Goal: Information Seeking & Learning: Learn about a topic

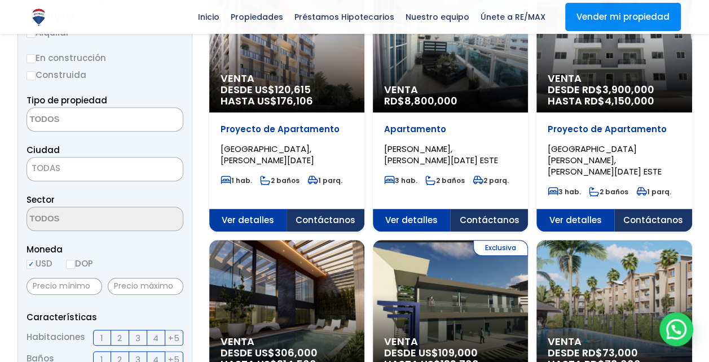
scroll to position [204, 0]
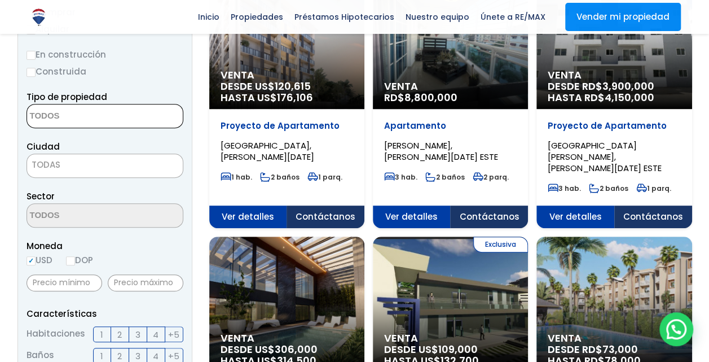
click at [103, 119] on textarea "Search" at bounding box center [81, 116] width 109 height 24
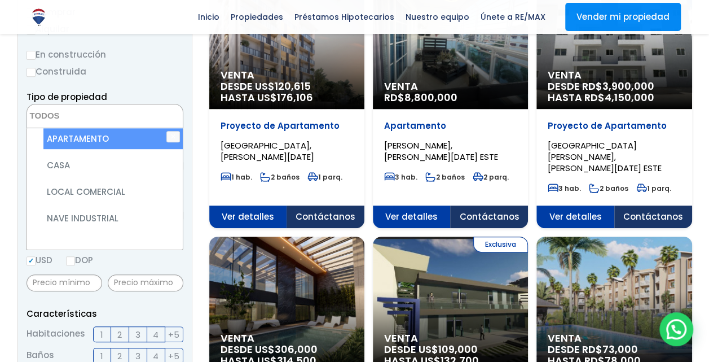
click at [81, 142] on li "APARTAMENTO" at bounding box center [112, 138] width 139 height 21
select select "apartment"
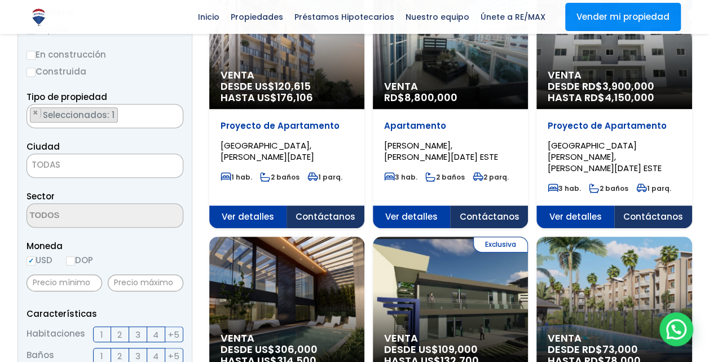
click at [141, 87] on form "Comprar Alquilar En construcción Construida Tipo de propiedad APARTAMENTO CASA …" at bounding box center [105, 367] width 157 height 724
click at [126, 175] on span "TODAS" at bounding box center [105, 165] width 157 height 24
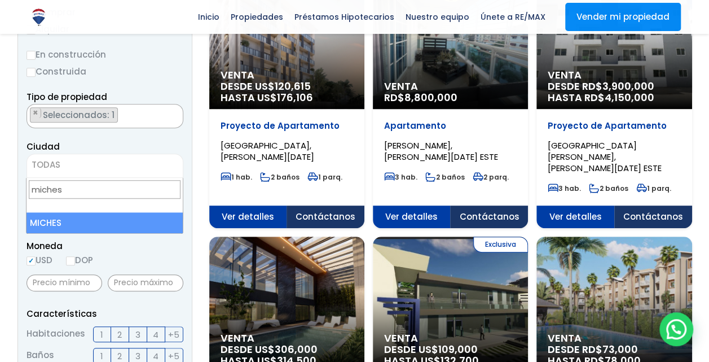
type input "miches"
select select "47"
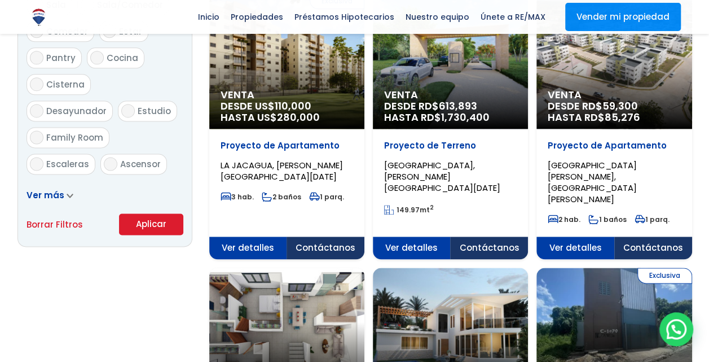
scroll to position [682, 0]
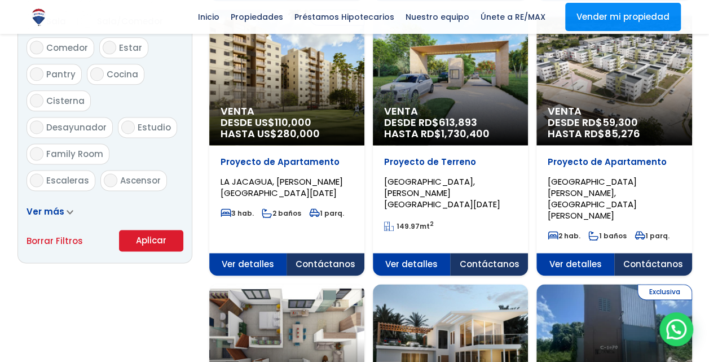
click at [143, 239] on button "Aplicar" at bounding box center [151, 240] width 64 height 21
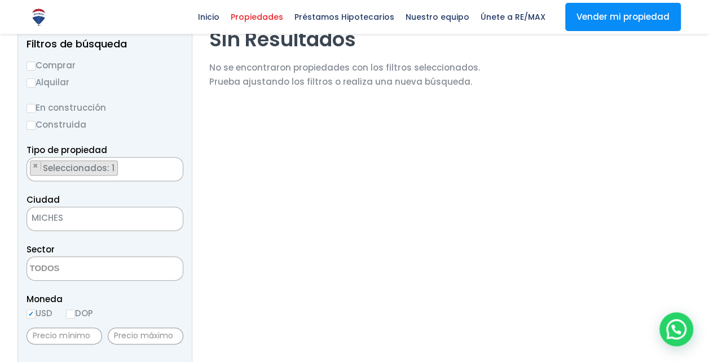
scroll to position [128, 0]
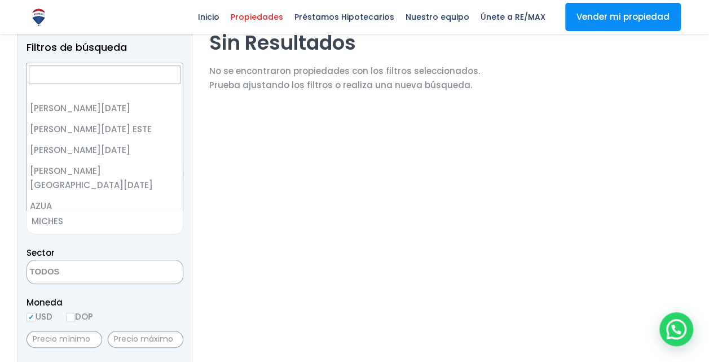
click at [97, 218] on span "MICHES" at bounding box center [90, 221] width 127 height 16
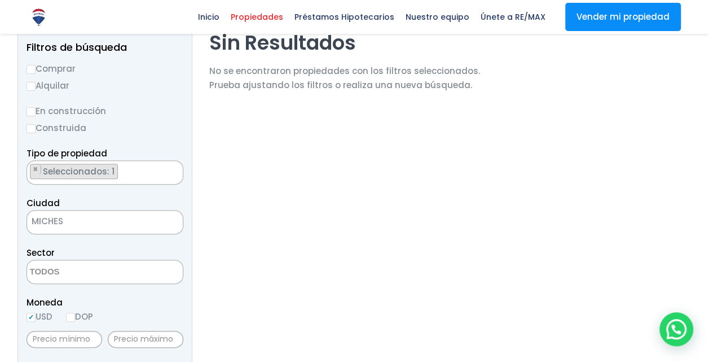
click at [88, 228] on span "× MICHES" at bounding box center [105, 222] width 157 height 24
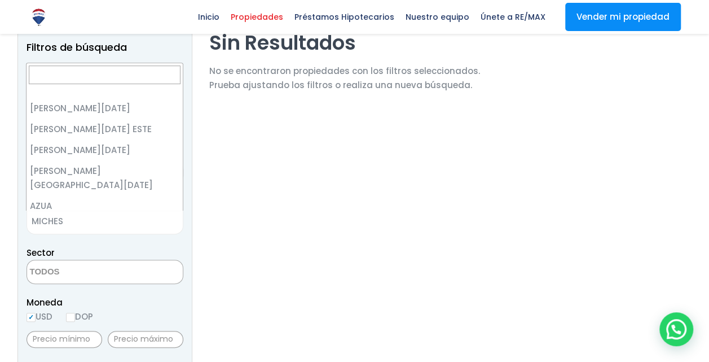
scroll to position [125, 0]
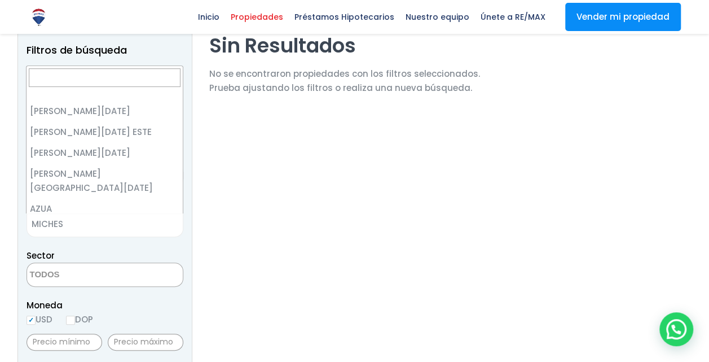
click at [88, 228] on span "× MICHES" at bounding box center [105, 225] width 157 height 24
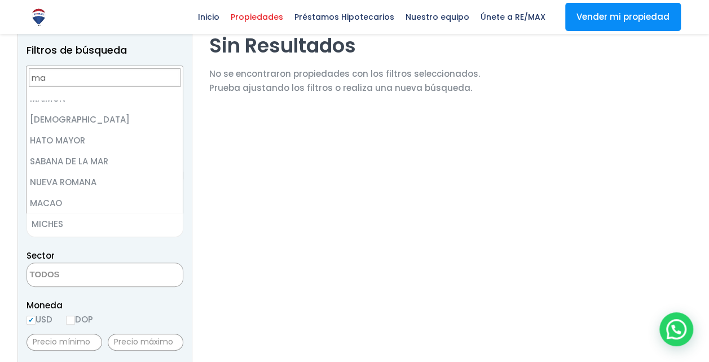
scroll to position [0, 0]
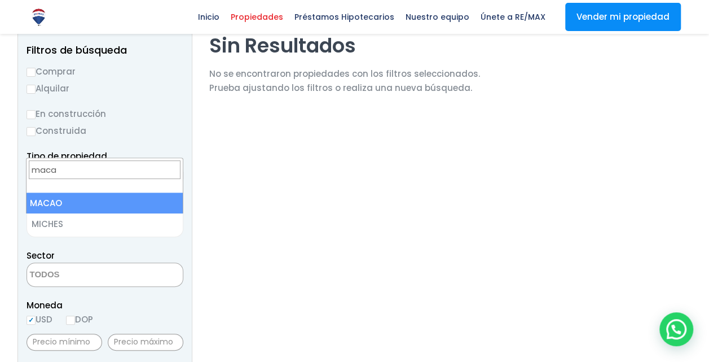
type input "macao"
select select "436"
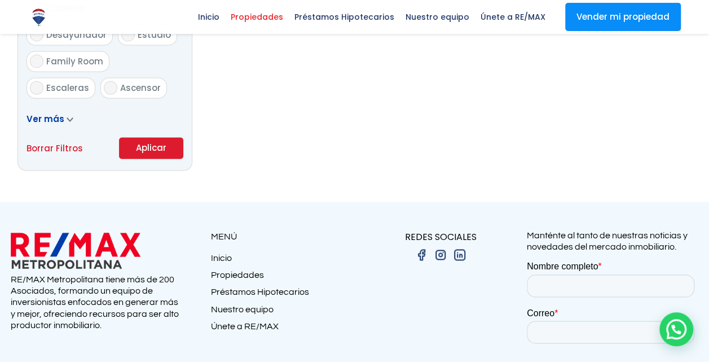
scroll to position [748, 0]
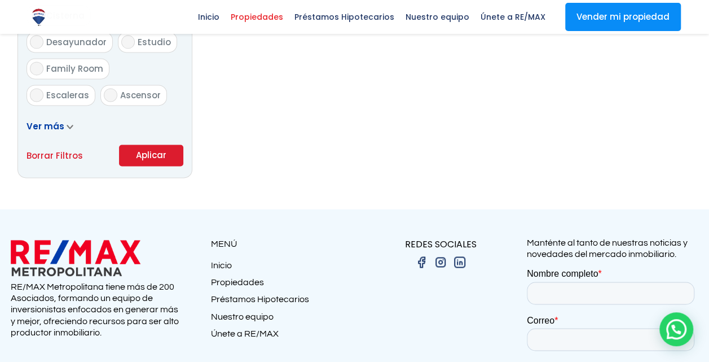
click at [164, 150] on button "Aplicar" at bounding box center [151, 154] width 64 height 21
